Goal: Find specific page/section: Find specific page/section

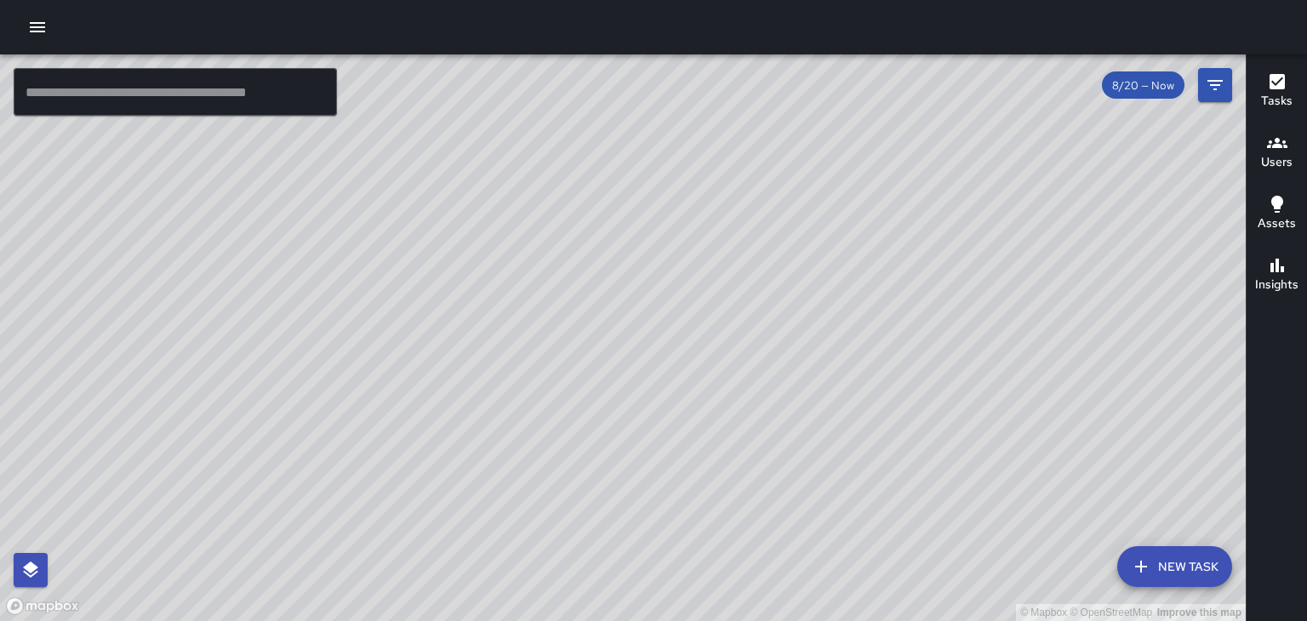
click at [950, 128] on div "© Mapbox © OpenStreetMap Improve this map" at bounding box center [623, 337] width 1246 height 567
click at [952, 140] on div "© Mapbox © OpenStreetMap Improve this map" at bounding box center [623, 337] width 1246 height 567
click at [522, 514] on div "© Mapbox © OpenStreetMap Improve this map" at bounding box center [623, 337] width 1246 height 567
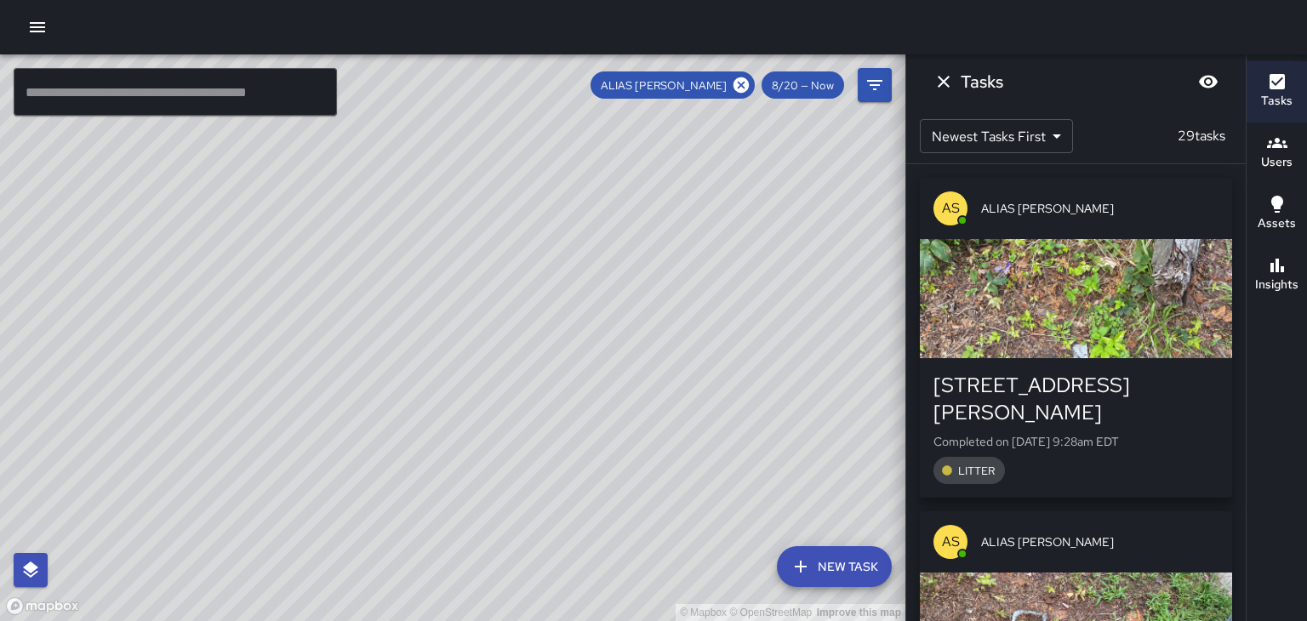
click at [376, 466] on div "© Mapbox © OpenStreetMap Improve this map" at bounding box center [452, 337] width 905 height 567
click at [738, 84] on icon at bounding box center [740, 84] width 15 height 15
click at [938, 83] on icon "Dismiss" at bounding box center [943, 81] width 20 height 20
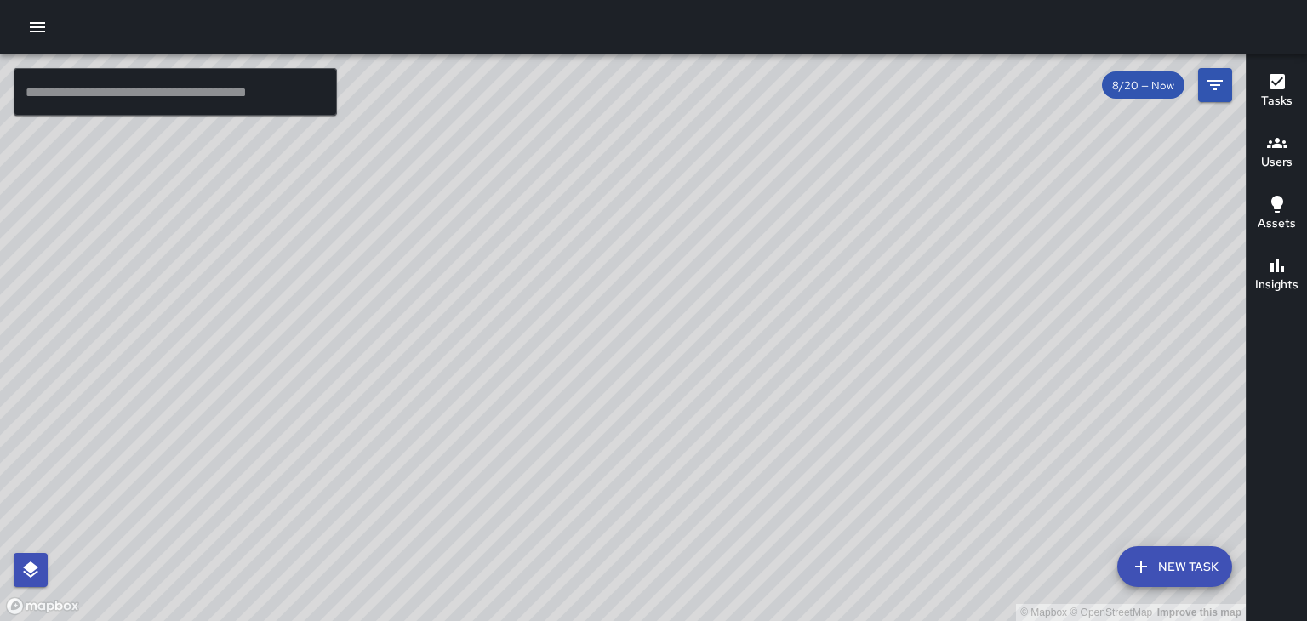
click at [606, 355] on div "© Mapbox © OpenStreetMap Improve this map" at bounding box center [623, 337] width 1246 height 567
click at [611, 334] on div "© Mapbox © OpenStreetMap Improve this map" at bounding box center [623, 337] width 1246 height 567
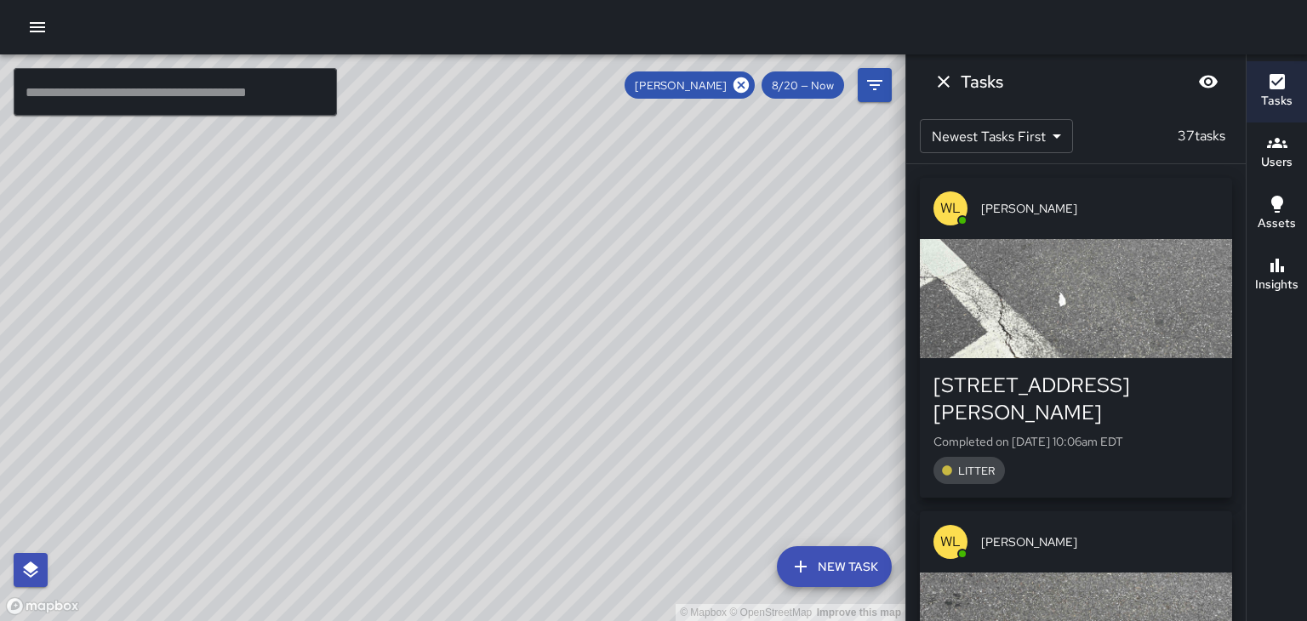
click at [947, 82] on icon "Dismiss" at bounding box center [943, 81] width 20 height 20
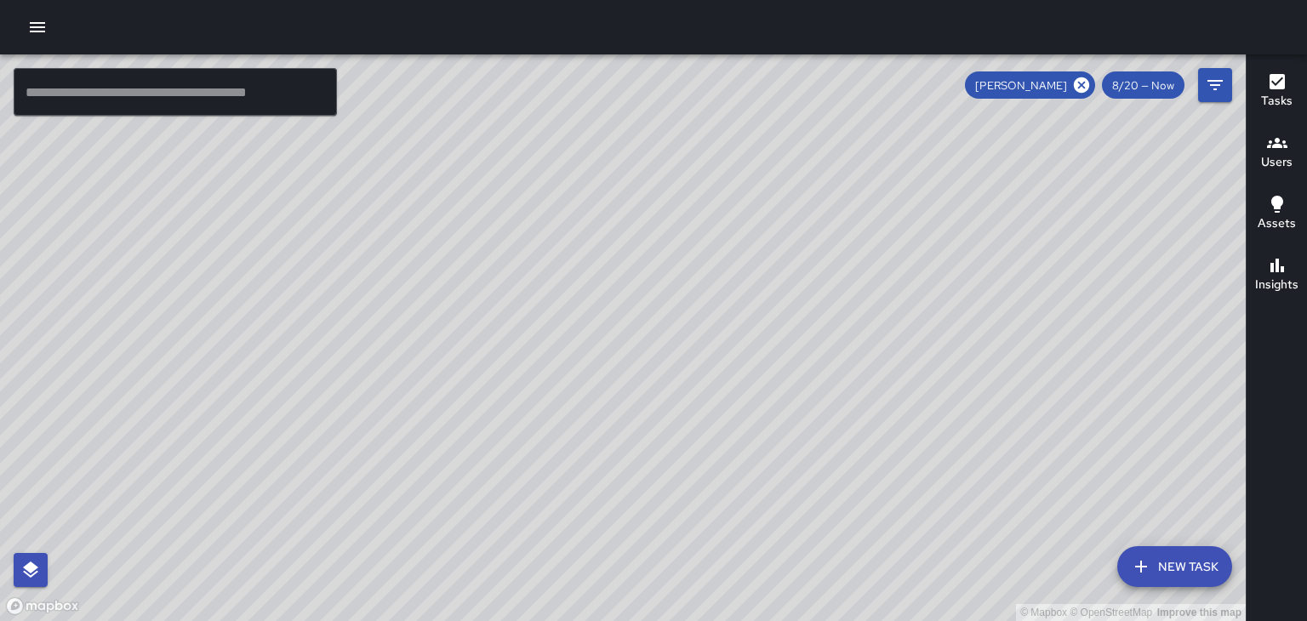
click at [1089, 103] on div "© Mapbox © OpenStreetMap Improve this map" at bounding box center [623, 337] width 1246 height 567
click at [1087, 95] on div "[PERSON_NAME]" at bounding box center [1030, 84] width 130 height 27
click at [1082, 92] on icon at bounding box center [1081, 84] width 15 height 15
click at [688, 293] on div "© Mapbox © OpenStreetMap Improve this map" at bounding box center [623, 337] width 1246 height 567
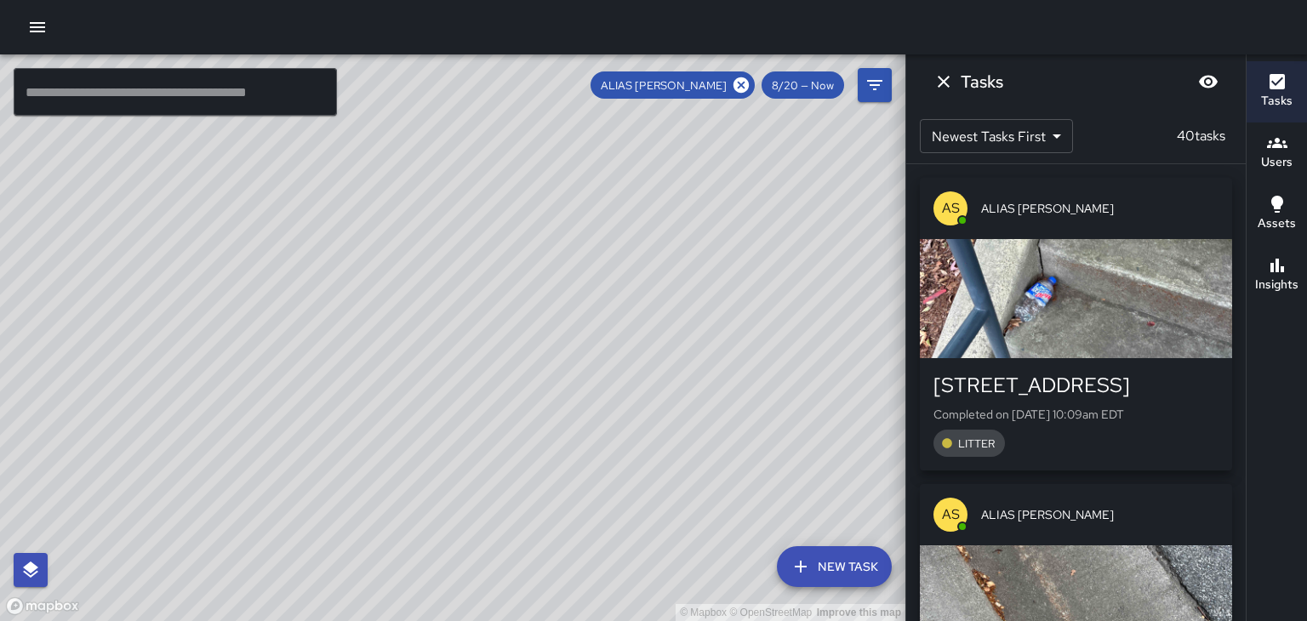
click at [957, 78] on button "Dismiss" at bounding box center [944, 82] width 34 height 34
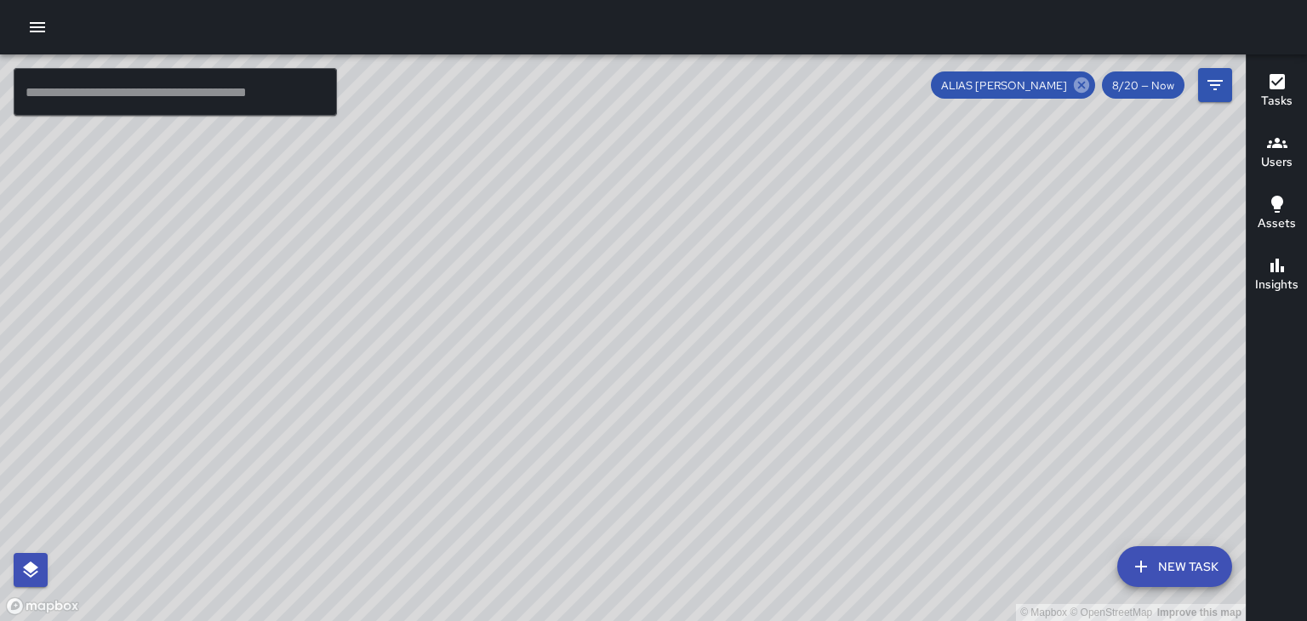
click at [1079, 94] on icon at bounding box center [1081, 85] width 19 height 19
click at [482, 481] on div "© Mapbox © OpenStreetMap Improve this map" at bounding box center [623, 337] width 1246 height 567
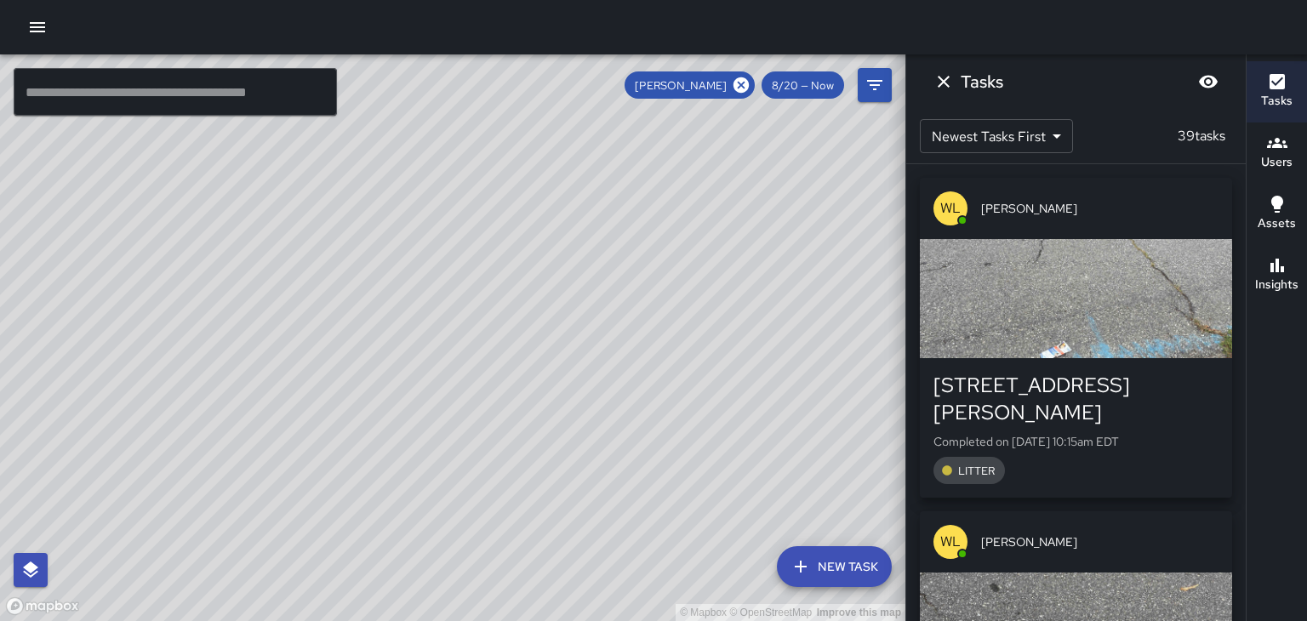
click at [936, 80] on icon "Dismiss" at bounding box center [943, 81] width 20 height 20
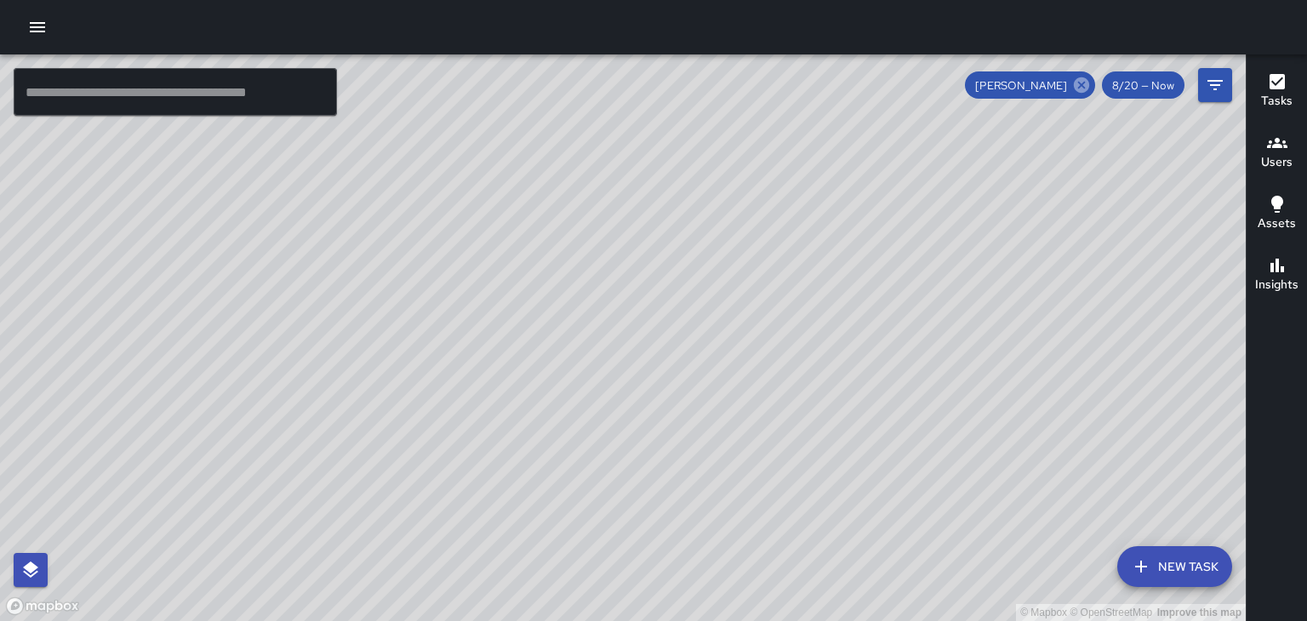
click at [1079, 82] on icon at bounding box center [1081, 84] width 15 height 15
click at [1276, 150] on icon "button" at bounding box center [1277, 143] width 20 height 20
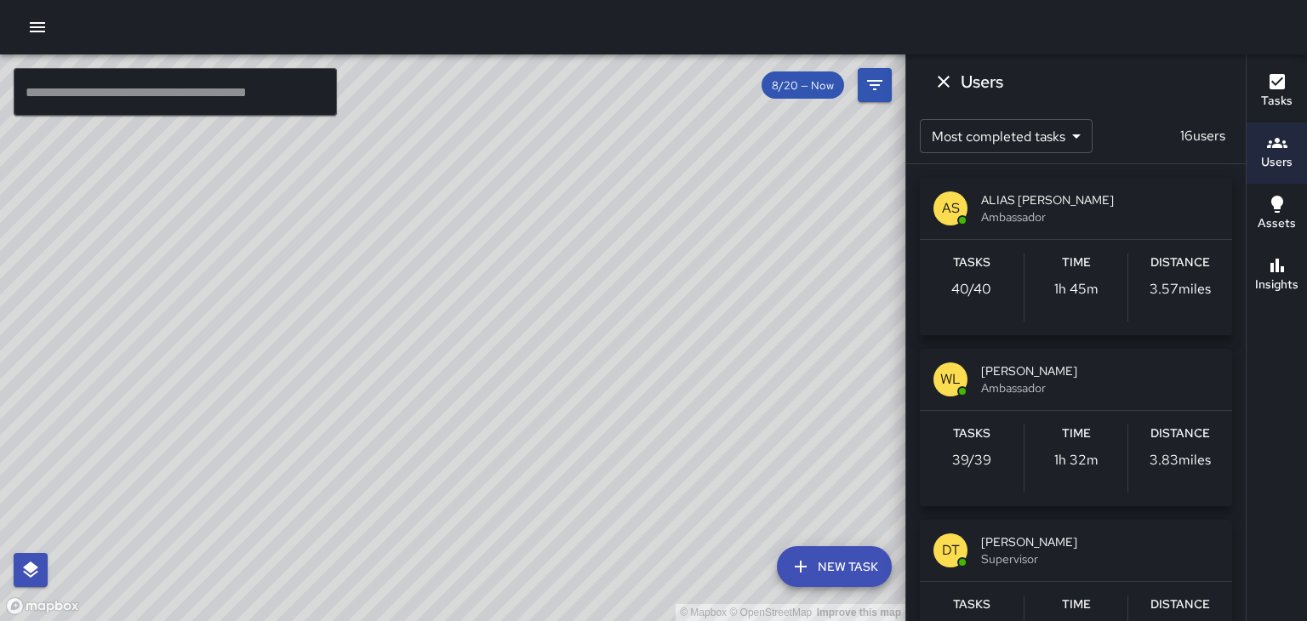
click at [1127, 212] on span "Ambassador" at bounding box center [1099, 216] width 237 height 17
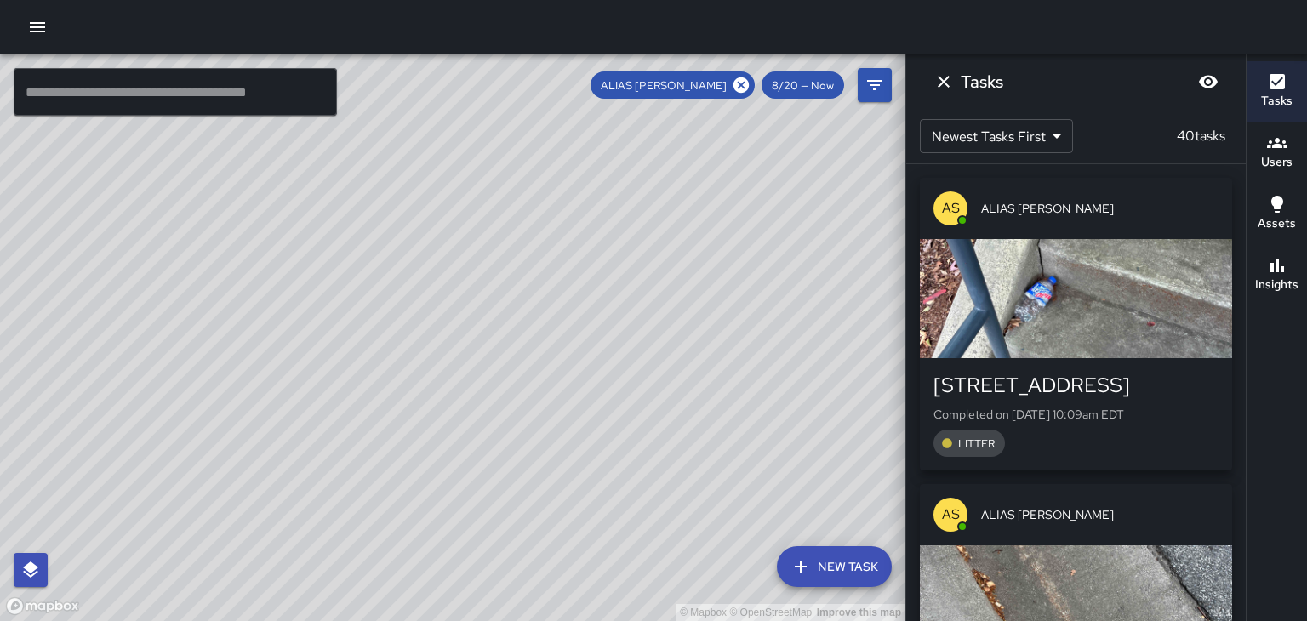
click at [942, 91] on icon "Dismiss" at bounding box center [943, 81] width 20 height 20
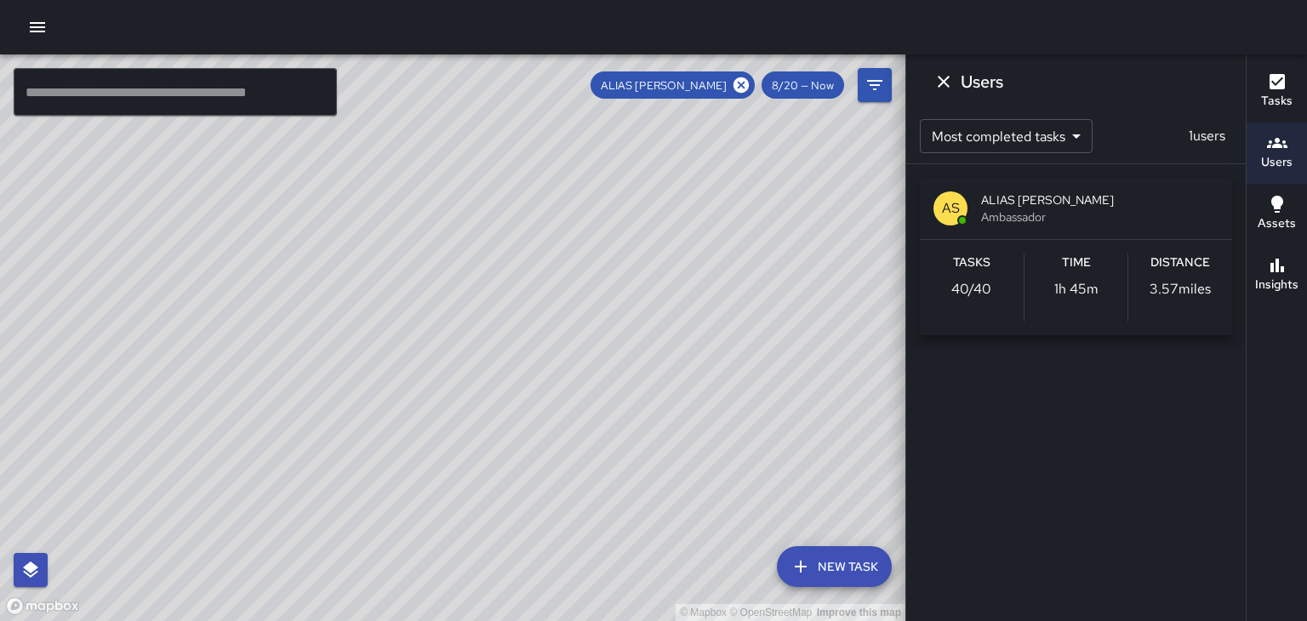
click at [946, 94] on button "Dismiss" at bounding box center [944, 82] width 34 height 34
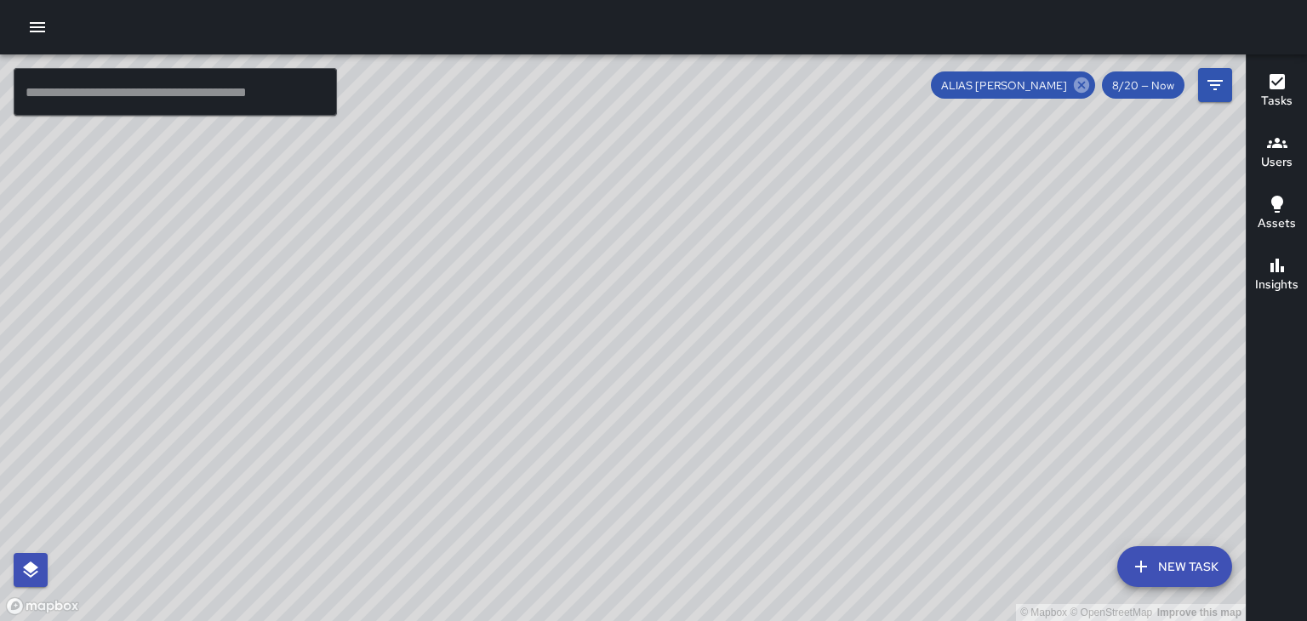
click at [1080, 84] on icon at bounding box center [1081, 84] width 15 height 15
click at [1270, 152] on icon "button" at bounding box center [1277, 143] width 20 height 20
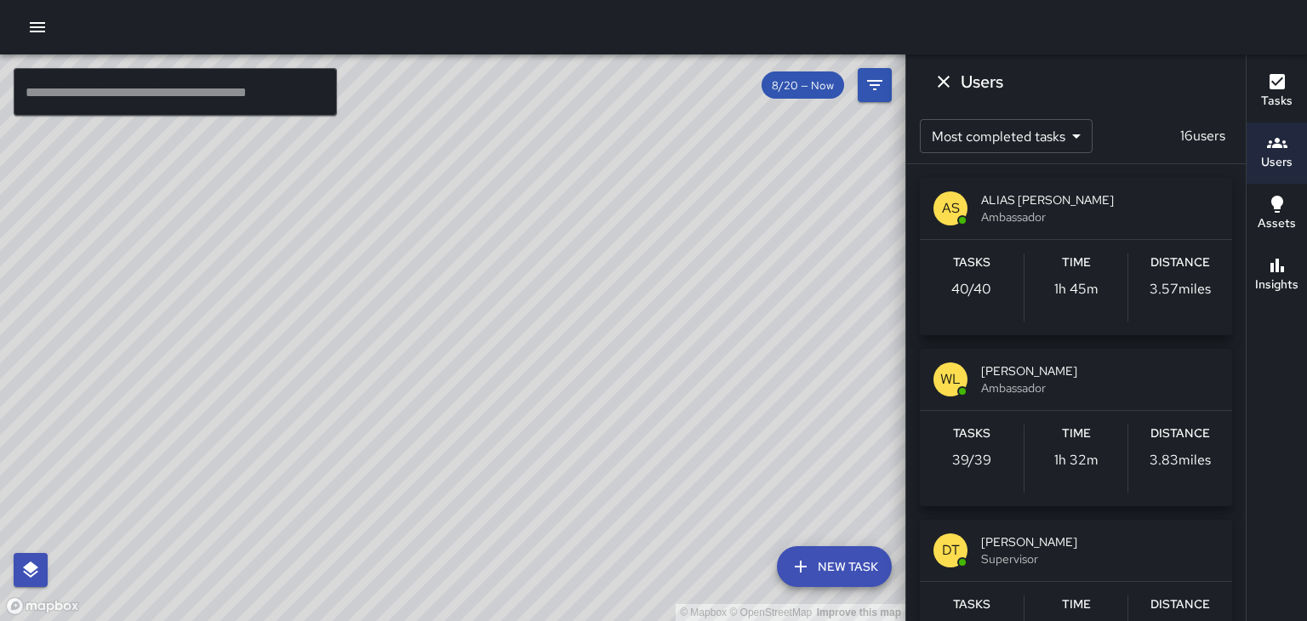
click at [1136, 214] on span "Ambassador" at bounding box center [1099, 216] width 237 height 17
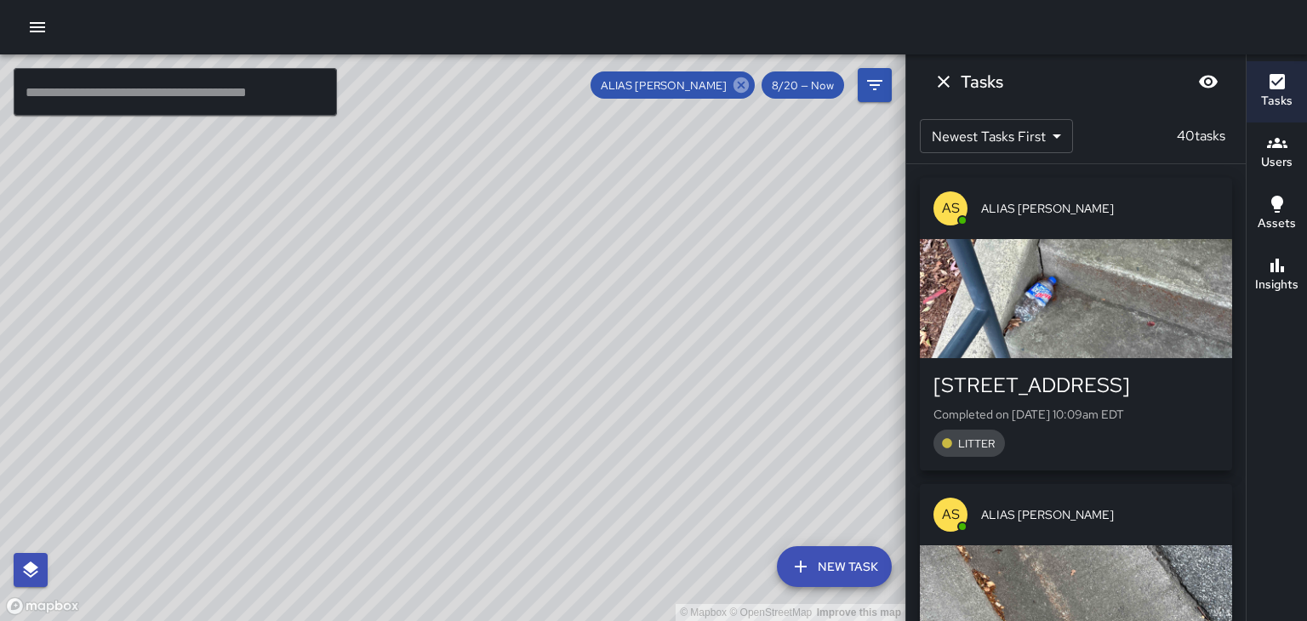
click at [738, 83] on icon at bounding box center [740, 84] width 15 height 15
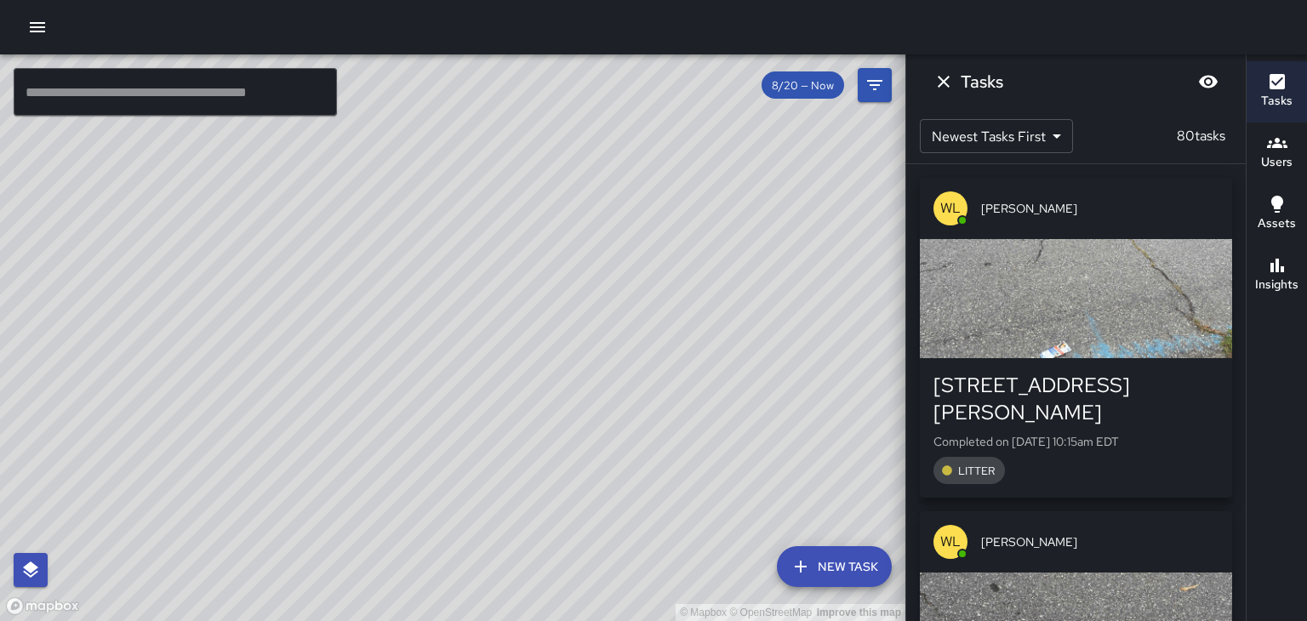
click at [949, 88] on icon "Dismiss" at bounding box center [943, 81] width 20 height 20
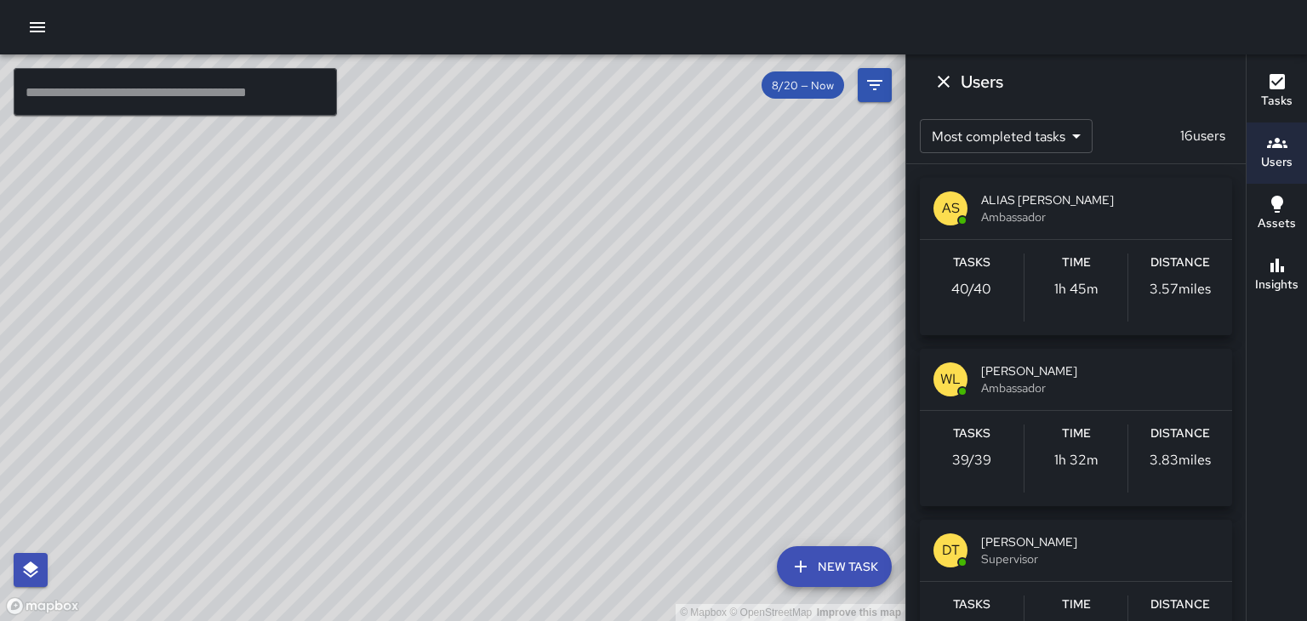
click at [947, 77] on icon "Dismiss" at bounding box center [944, 82] width 12 height 12
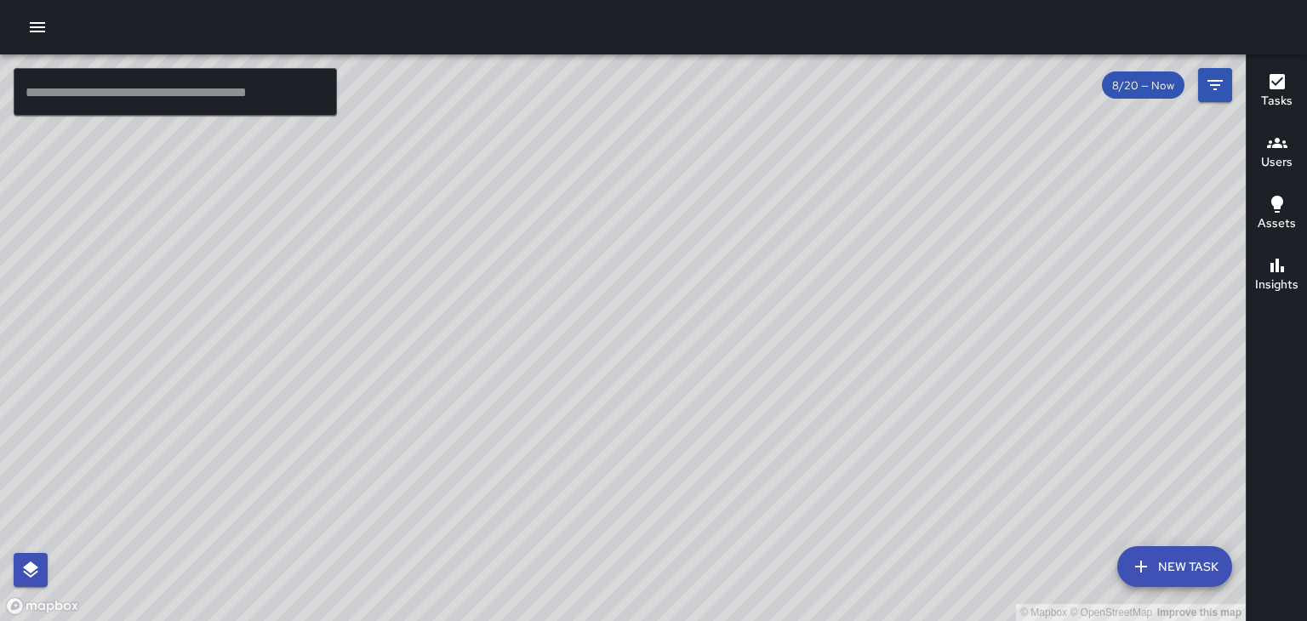
click at [689, 197] on div "© Mapbox © OpenStreetMap Improve this map" at bounding box center [623, 337] width 1246 height 567
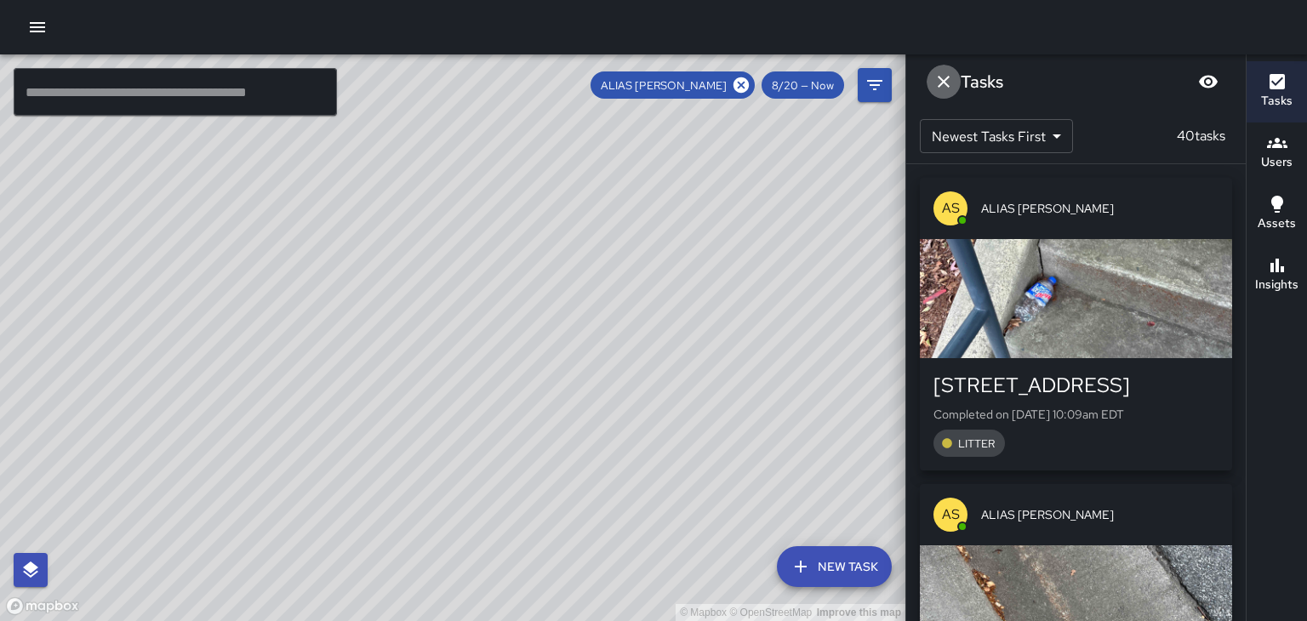
click at [941, 72] on icon "Dismiss" at bounding box center [943, 81] width 20 height 20
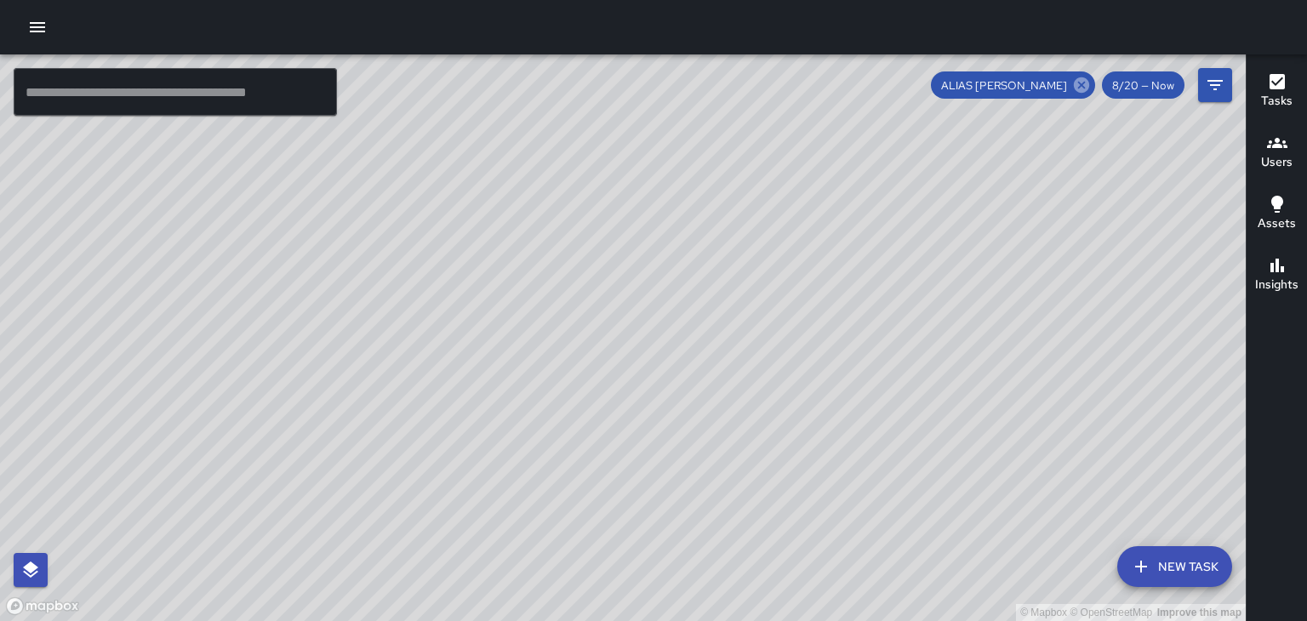
click at [1082, 92] on icon at bounding box center [1081, 84] width 15 height 15
click at [277, 430] on div "© Mapbox © OpenStreetMap Improve this map" at bounding box center [623, 337] width 1246 height 567
click at [545, 264] on div "© Mapbox © OpenStreetMap Improve this map" at bounding box center [623, 337] width 1246 height 567
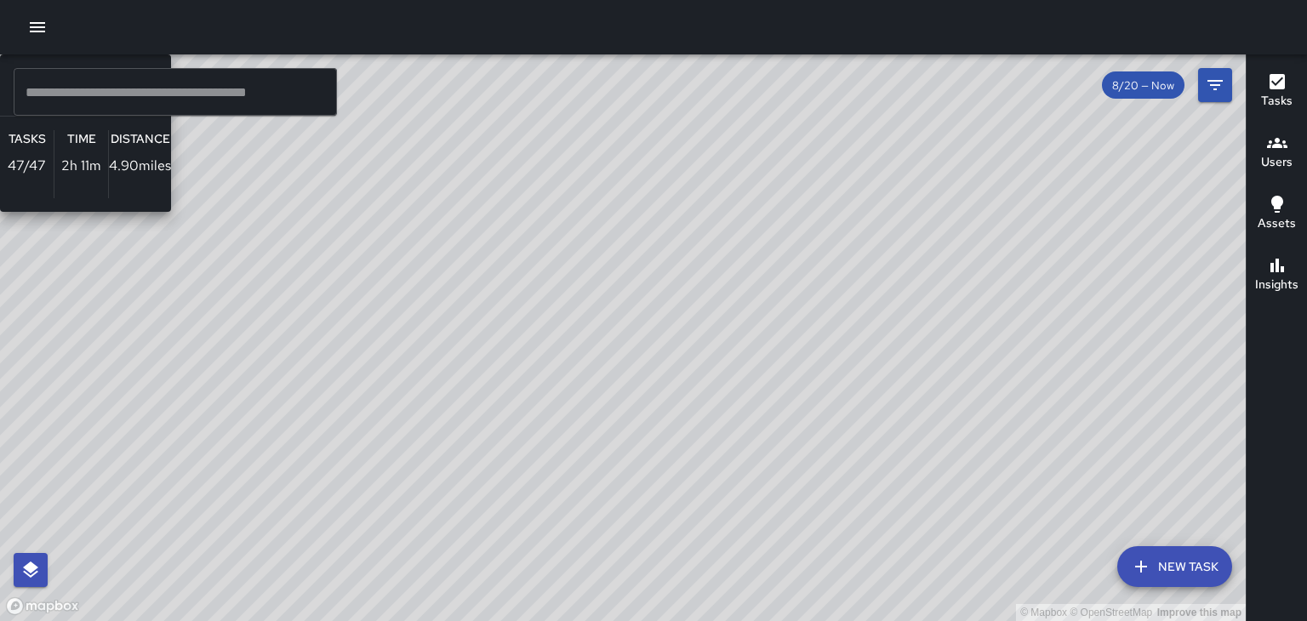
click at [769, 398] on div "© Mapbox © OpenStreetMap Improve this map WL William Littlejohn Ambassador Task…" at bounding box center [623, 337] width 1246 height 567
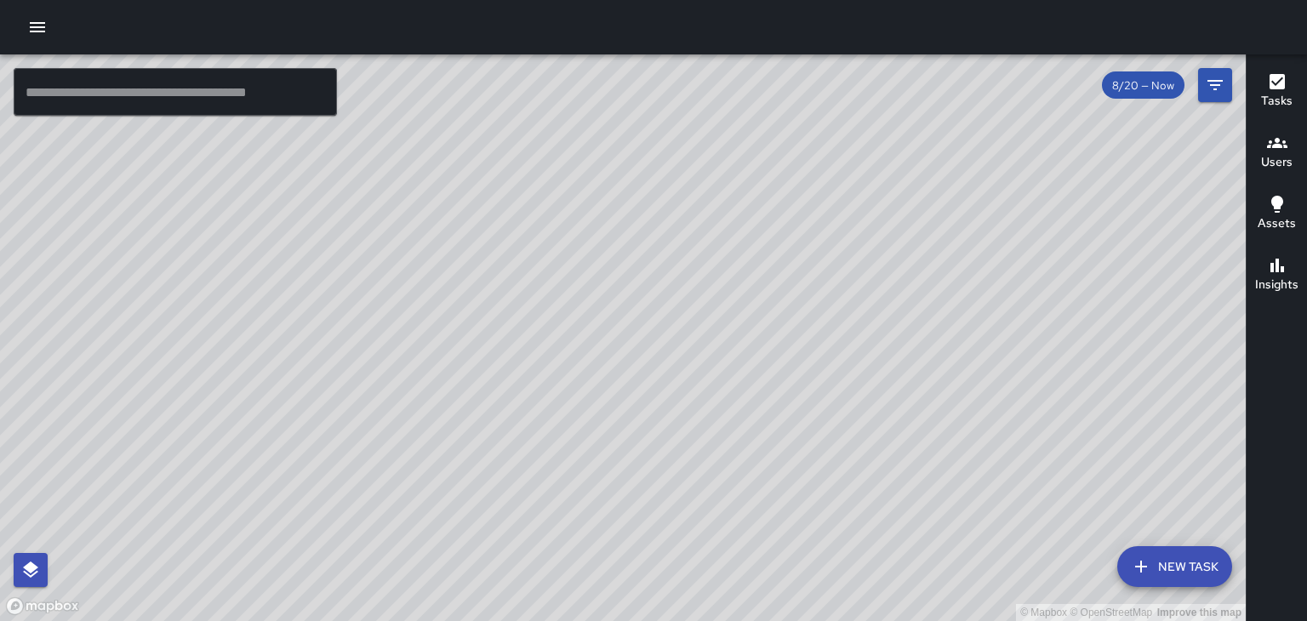
click at [512, 208] on div "© Mapbox © OpenStreetMap Improve this map" at bounding box center [623, 337] width 1246 height 567
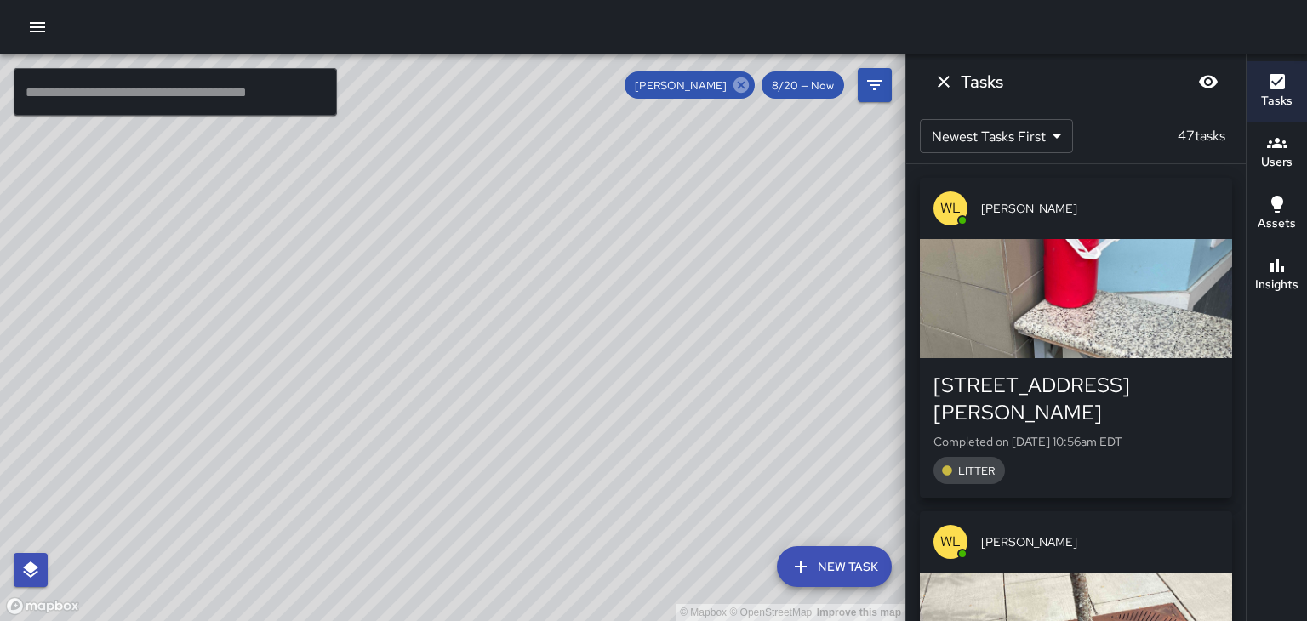
click at [745, 88] on icon at bounding box center [740, 84] width 15 height 15
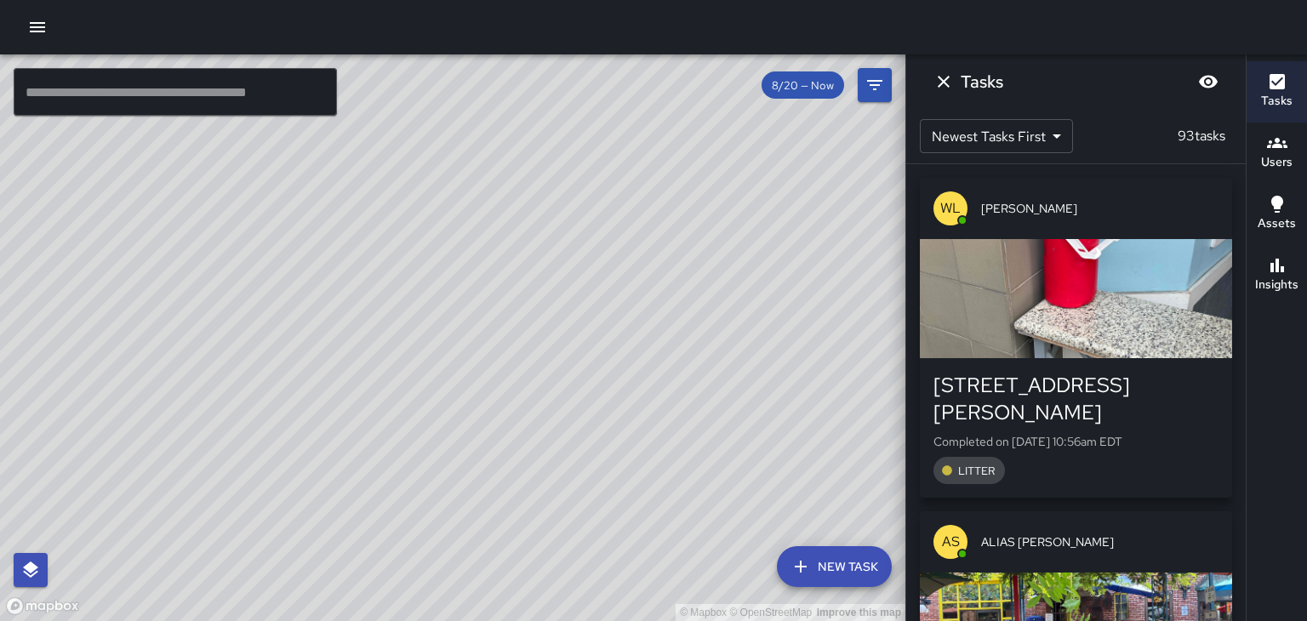
click at [950, 85] on icon "Dismiss" at bounding box center [943, 81] width 20 height 20
